Goal: Information Seeking & Learning: Learn about a topic

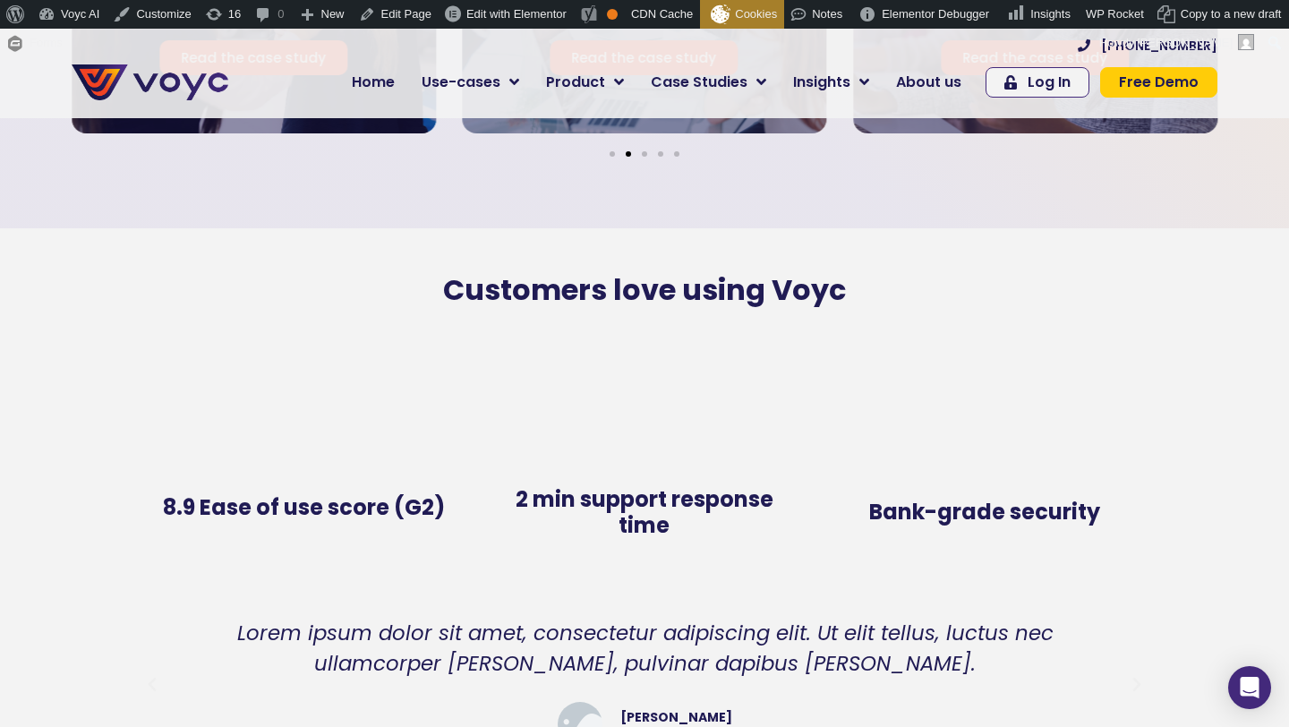
scroll to position [3546, 0]
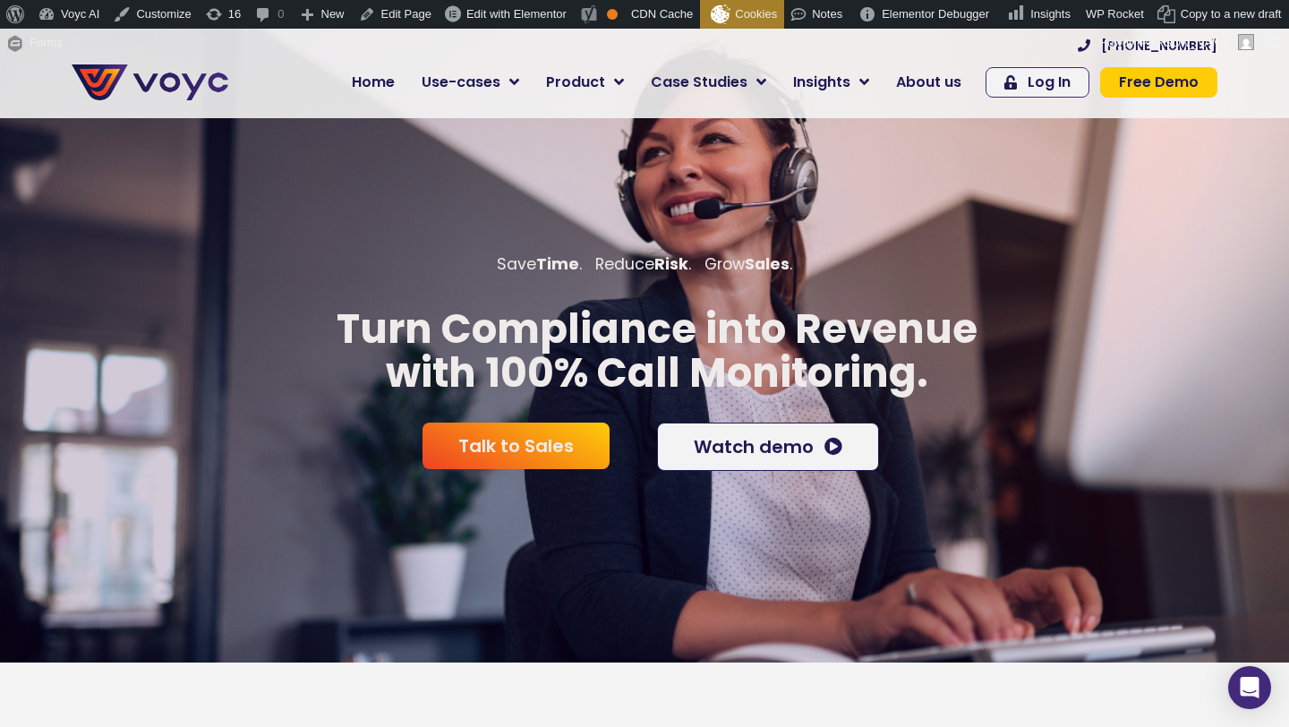
scroll to position [3, 0]
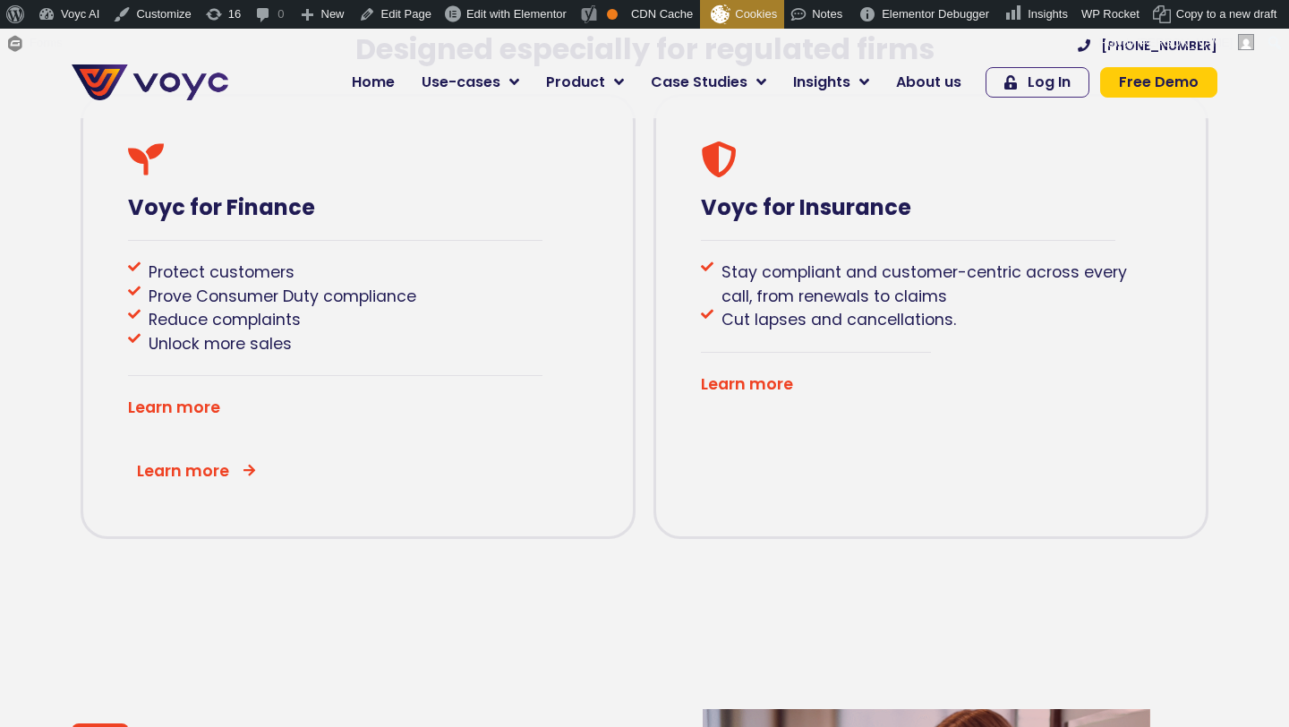
scroll to position [975, 0]
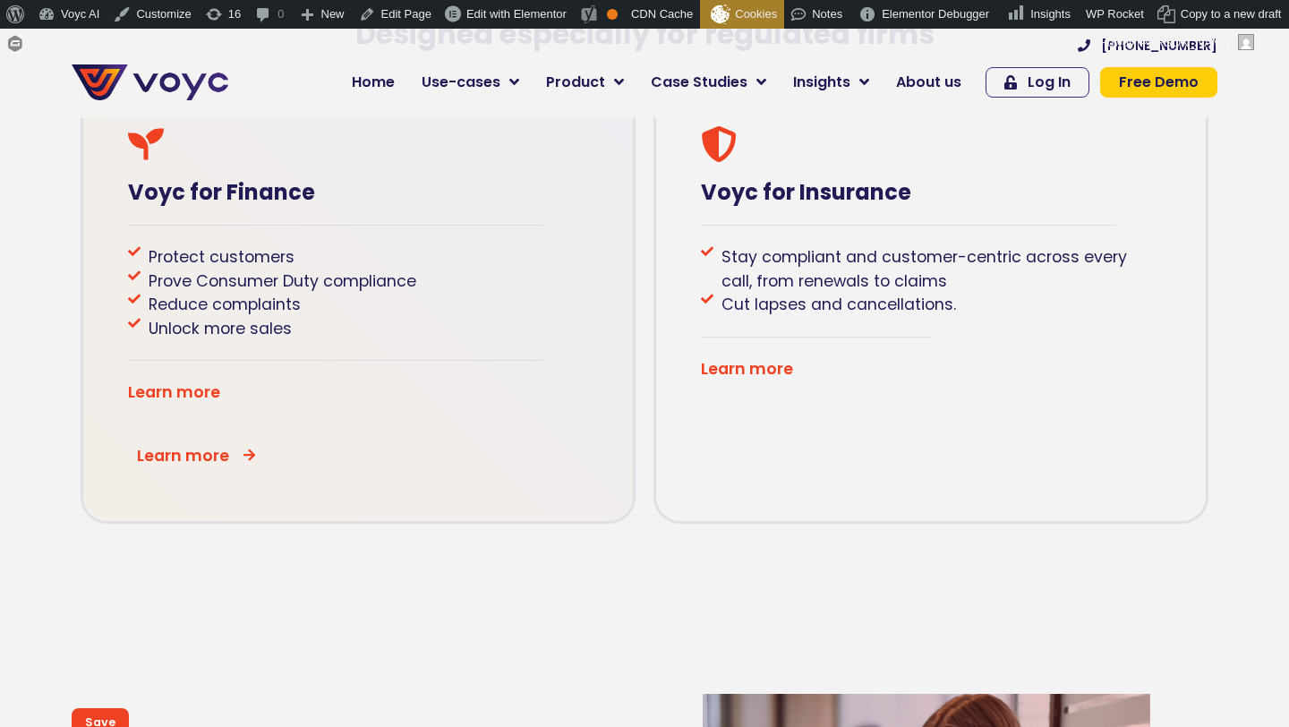
click at [546, 275] on li "Prove Consumer Duty compliance" at bounding box center [358, 280] width 460 height 23
click at [561, 279] on li "Prove Consumer Duty compliance" at bounding box center [358, 280] width 460 height 23
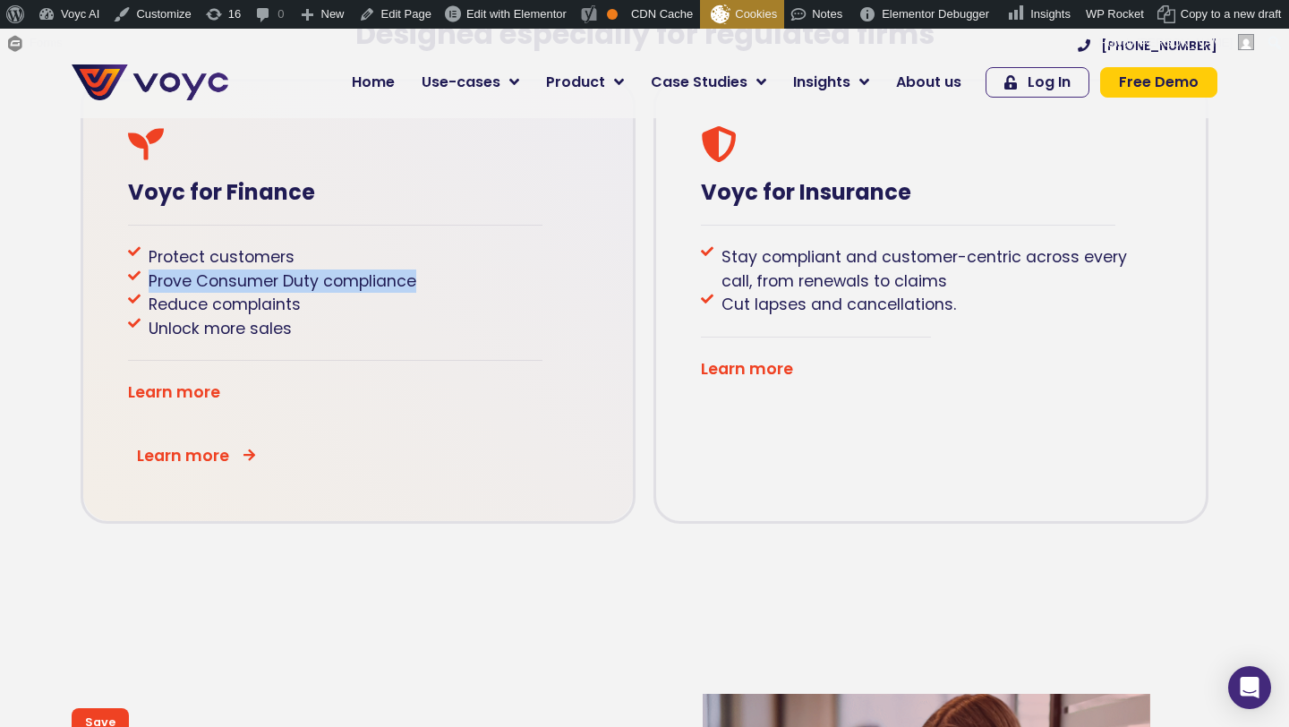
click at [561, 279] on li "Prove Consumer Duty compliance" at bounding box center [358, 280] width 460 height 23
click at [551, 276] on li "Prove Consumer Duty compliance" at bounding box center [358, 280] width 460 height 23
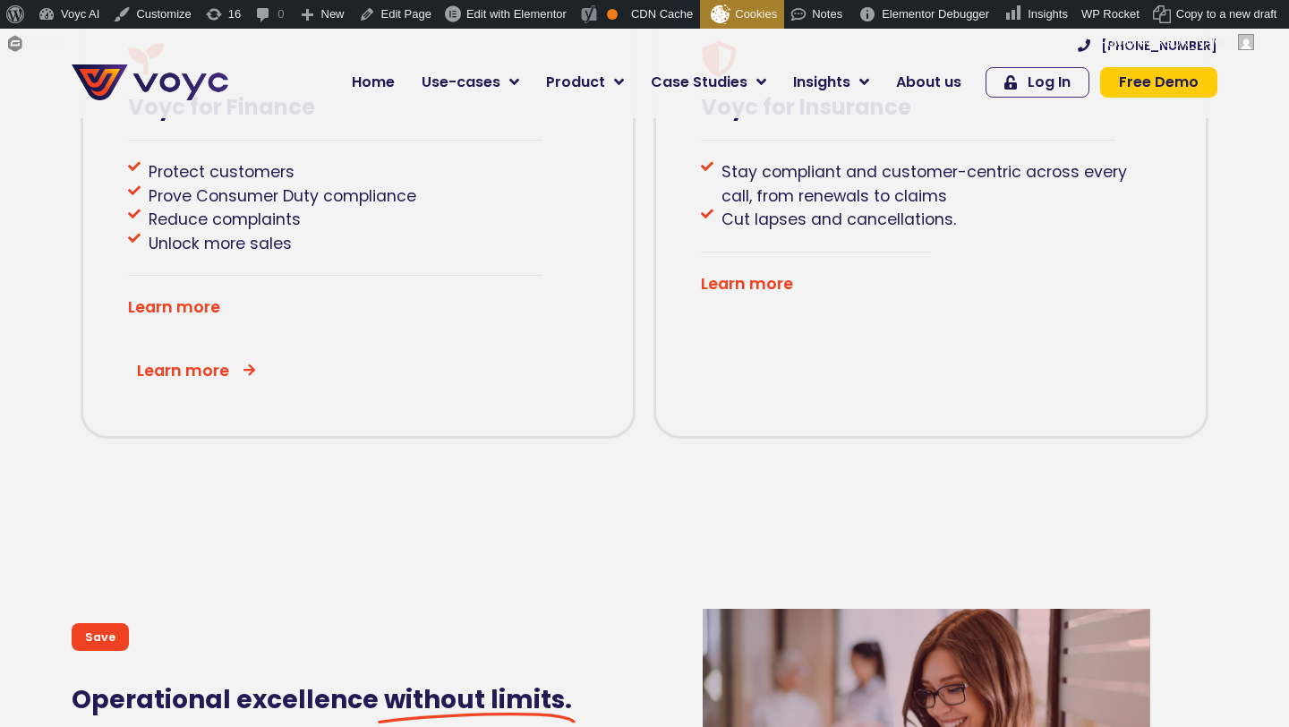
scroll to position [1058, 0]
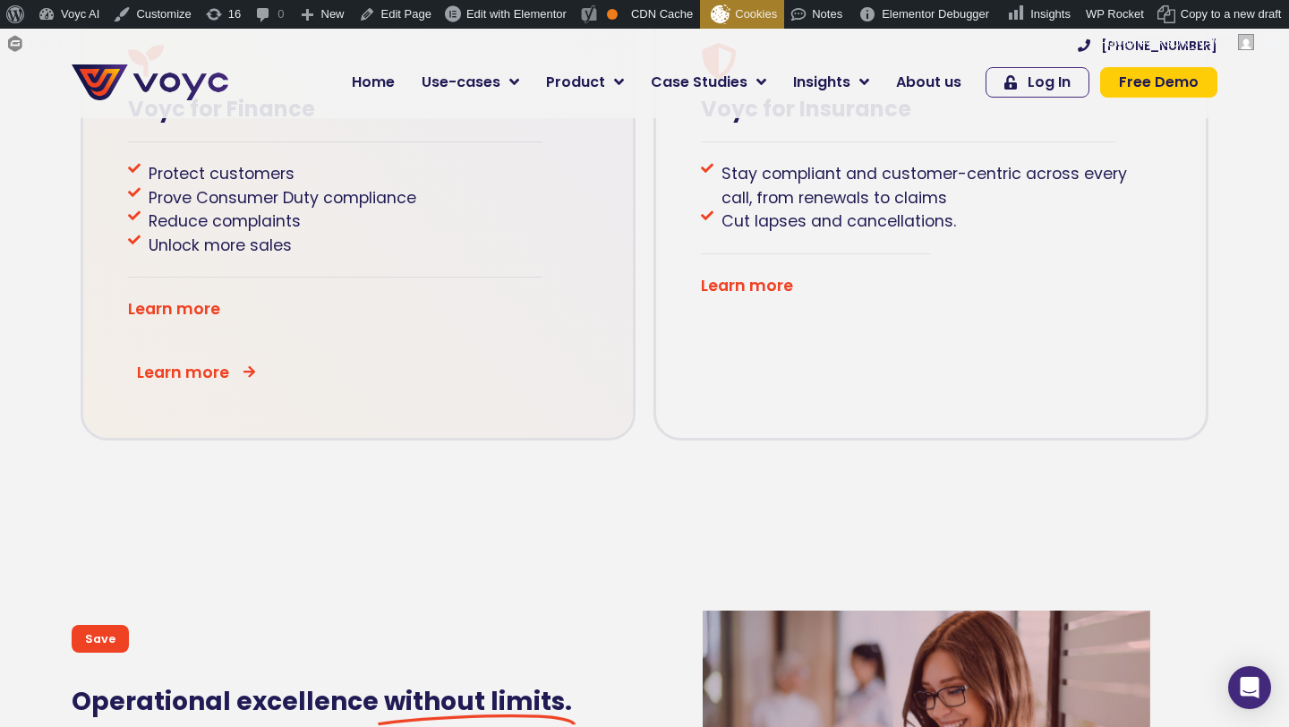
click at [450, 340] on div "Voyc for Finance Protect customers Prove Consumer Duty compliance Reduce compla…" at bounding box center [358, 219] width 555 height 446
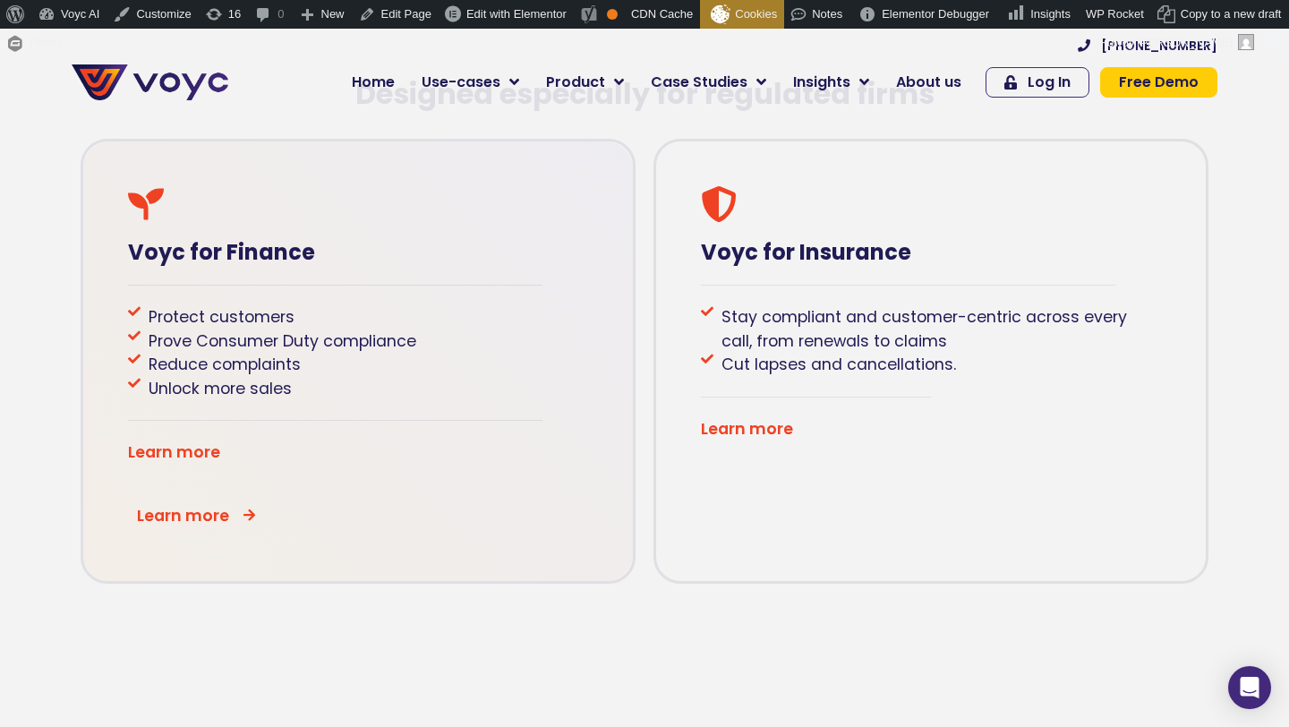
scroll to position [909, 0]
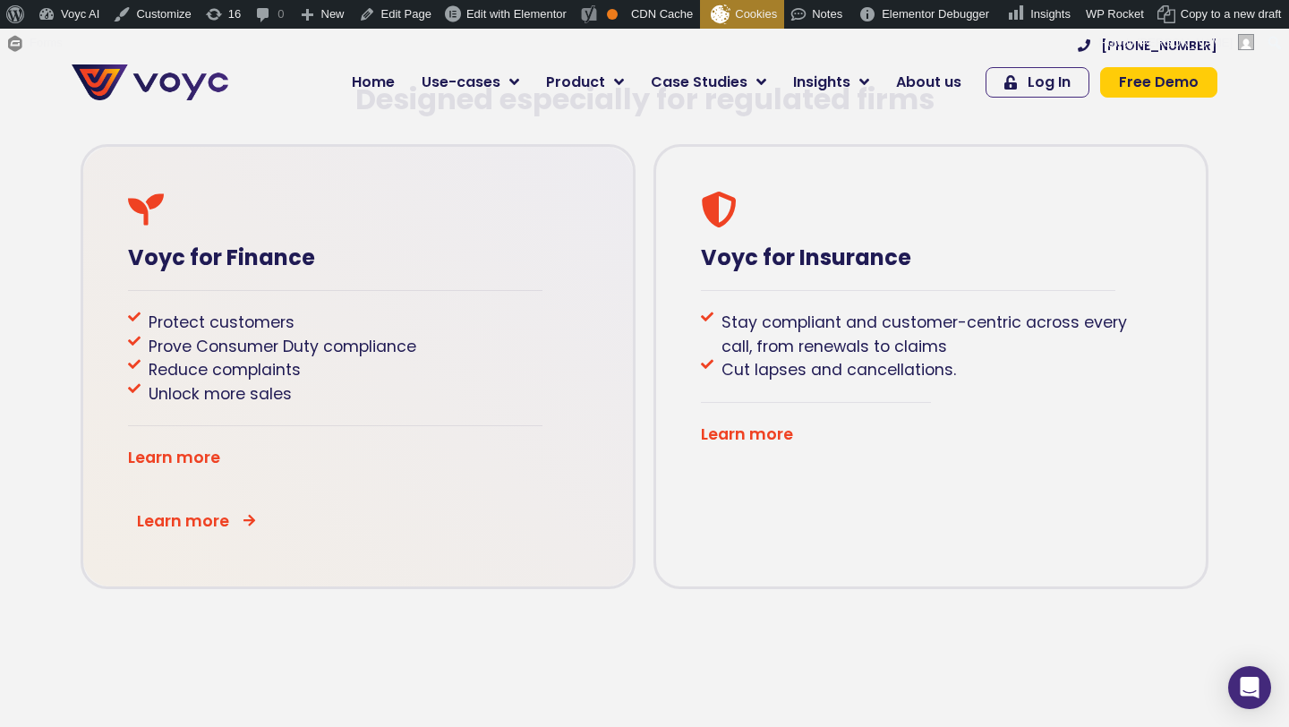
click at [461, 373] on li "Reduce complaints" at bounding box center [358, 369] width 460 height 23
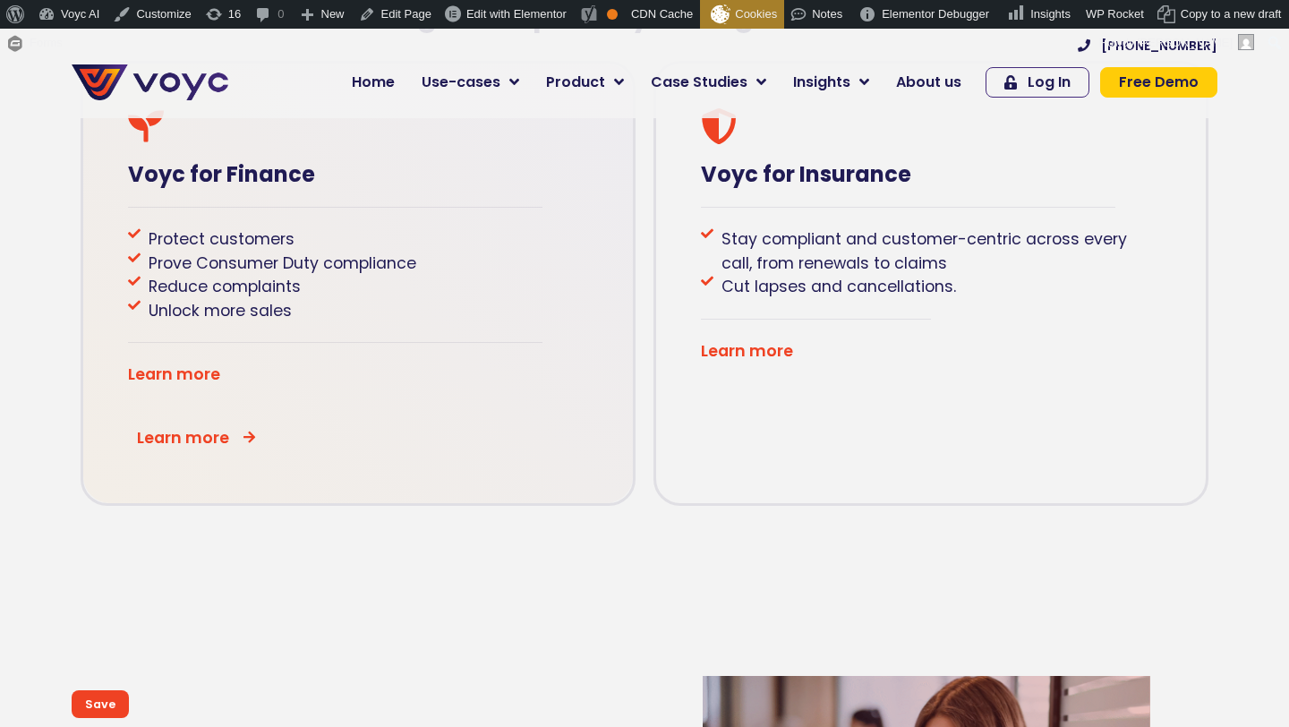
click at [329, 188] on div "Voyc for Finance Protect customers Prove Consumer Duty compliance Reduce compla…" at bounding box center [358, 284] width 555 height 446
click at [326, 358] on div "Voyc for Finance Protect customers Prove Consumer Duty compliance Reduce compla…" at bounding box center [358, 284] width 555 height 446
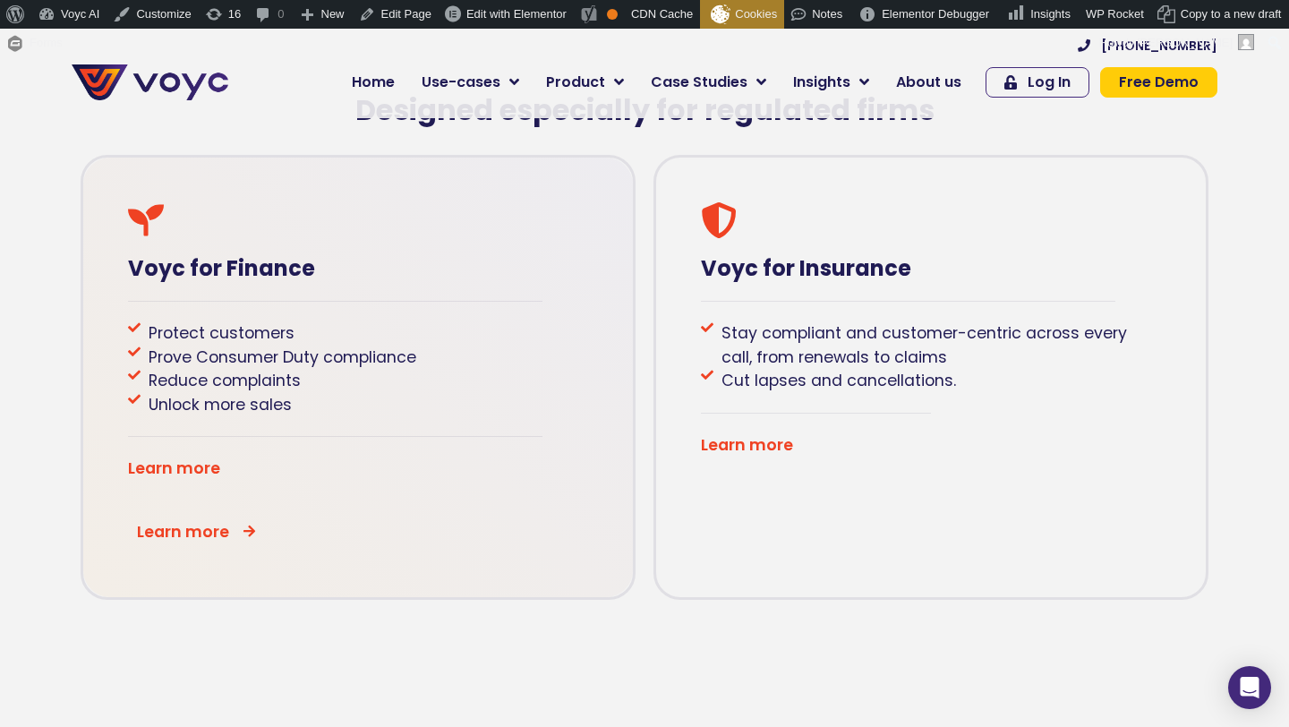
scroll to position [884, 0]
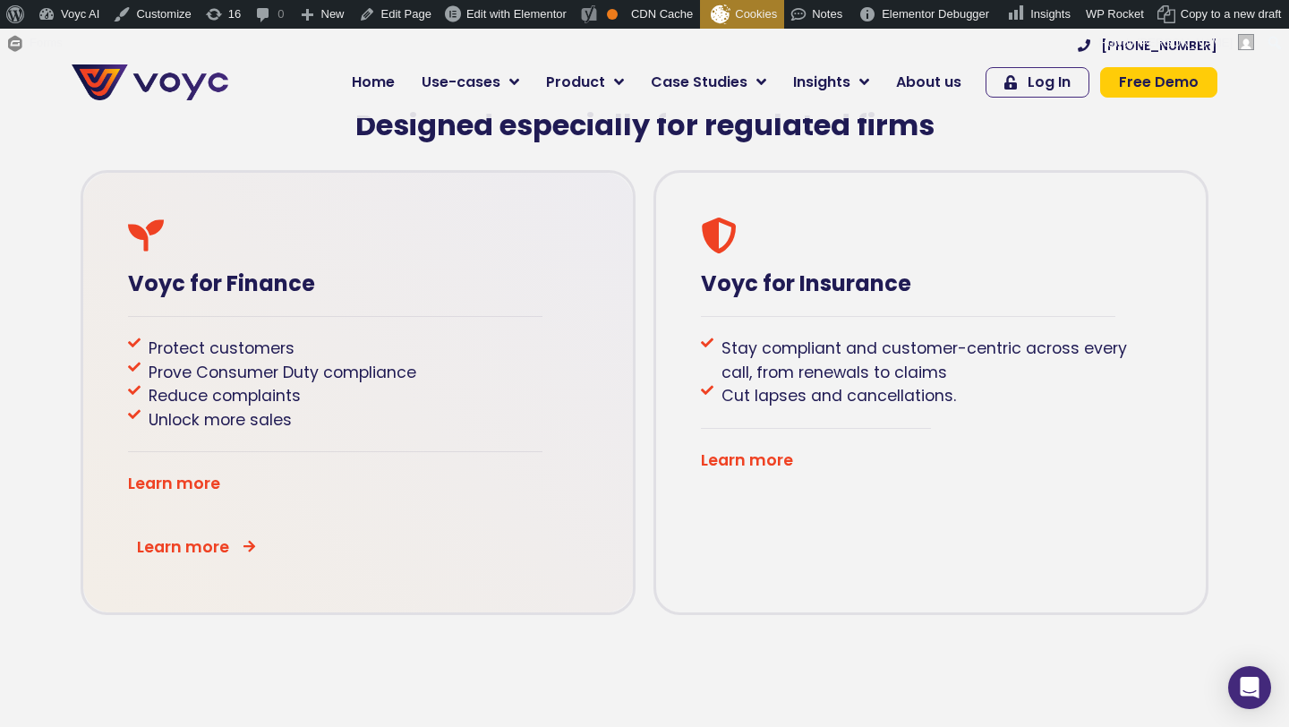
click at [491, 351] on li "Protect customers" at bounding box center [358, 348] width 460 height 23
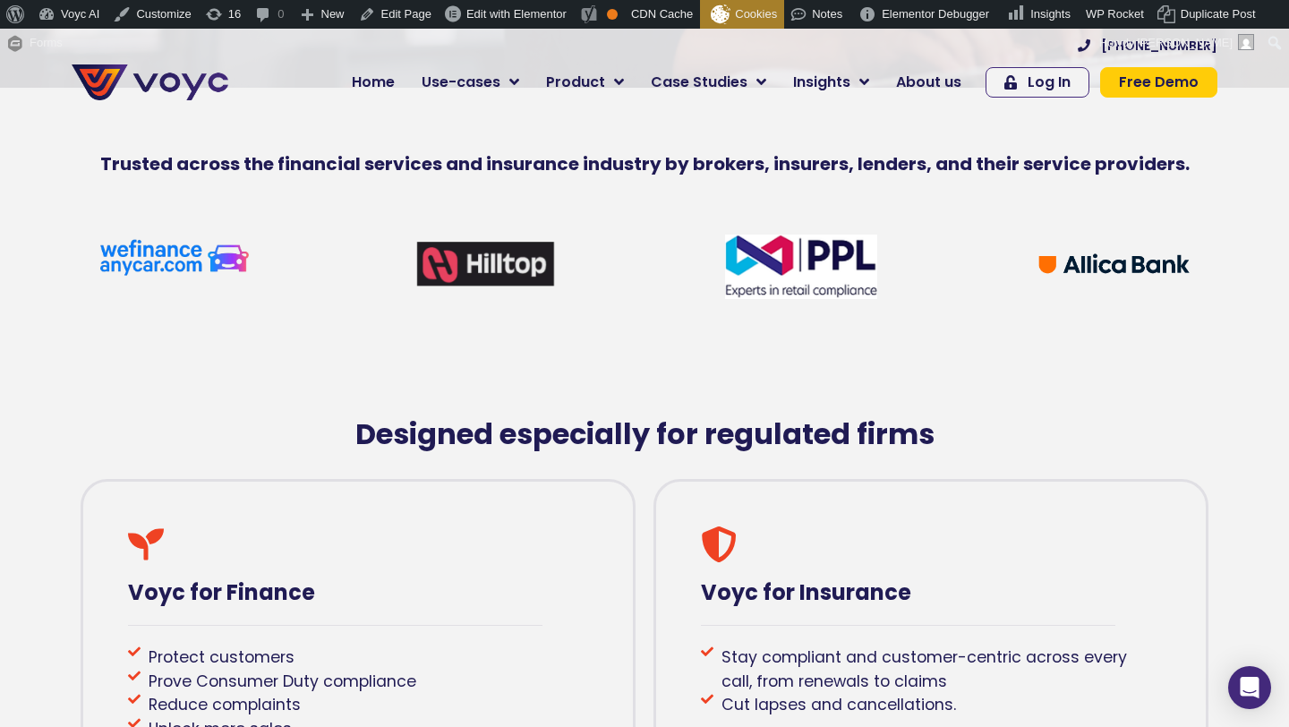
scroll to position [967, 0]
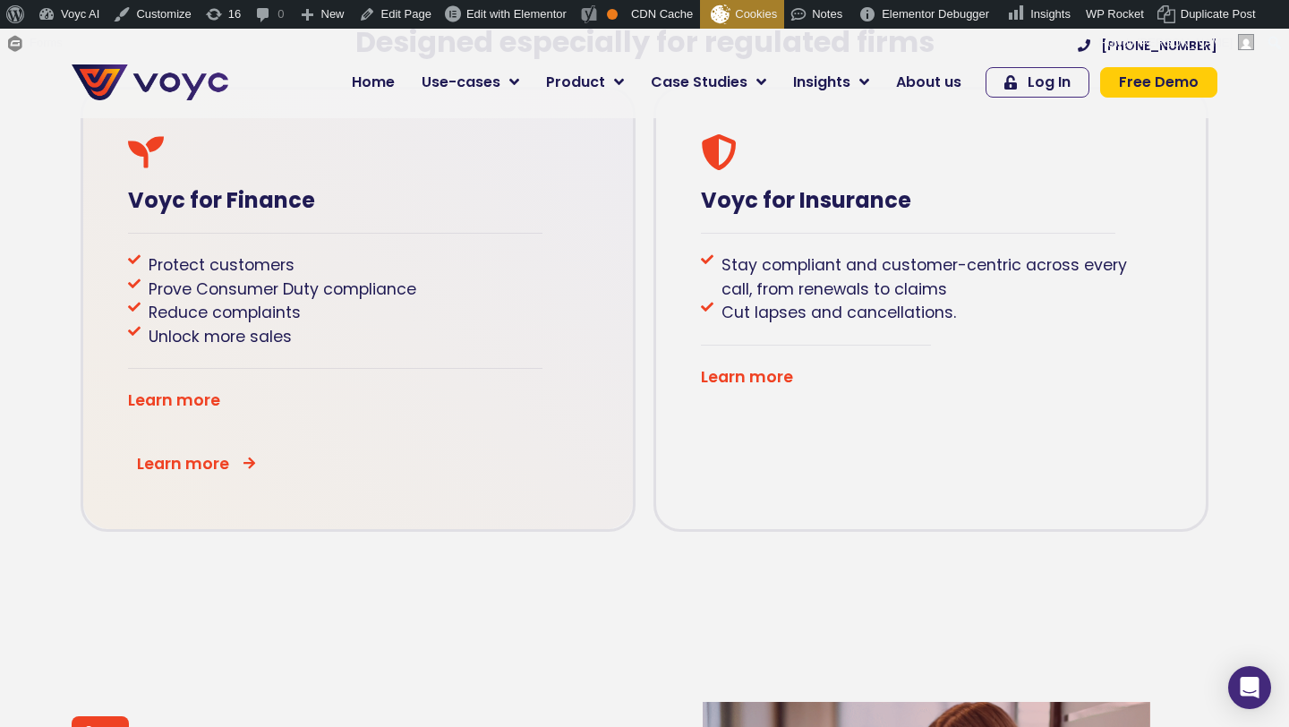
click at [329, 226] on div "Voyc for Finance Protect customers Prove Consumer Duty compliance Reduce compla…" at bounding box center [358, 310] width 555 height 446
click at [371, 174] on div "Voyc for Finance Protect customers Prove Consumer Duty compliance Reduce compla…" at bounding box center [358, 310] width 555 height 446
